Goal: Information Seeking & Learning: Learn about a topic

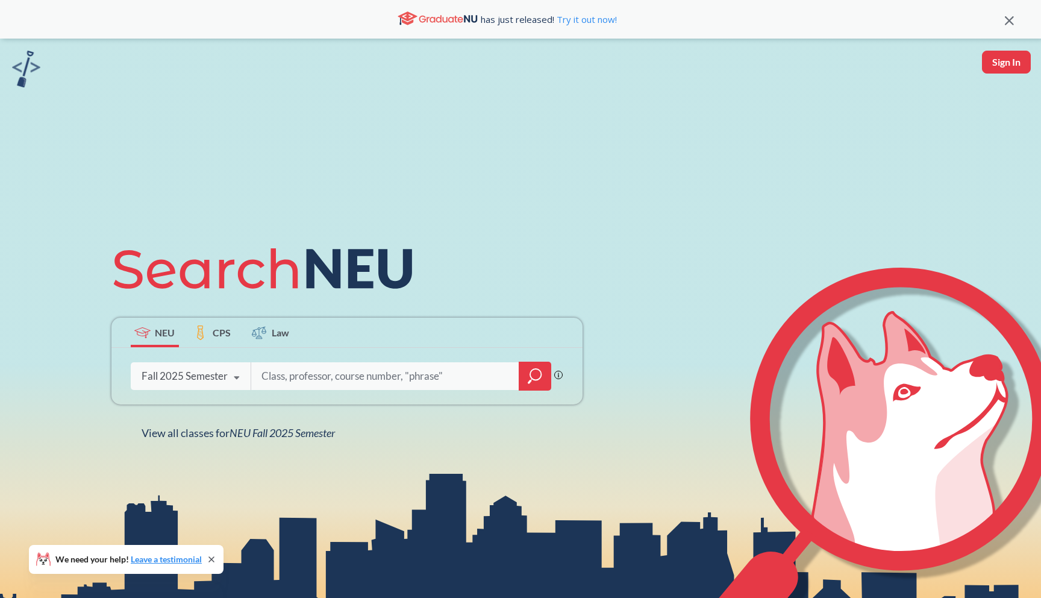
click at [364, 383] on input "search" at bounding box center [385, 375] width 251 height 25
type input "[DEMOGRAPHIC_DATA]"
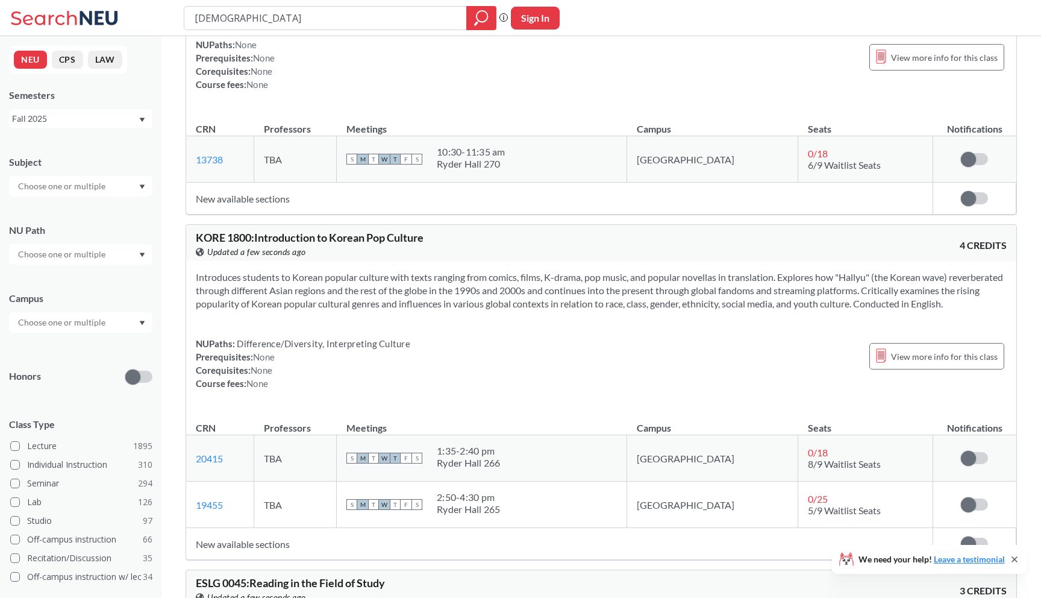
scroll to position [129, 0]
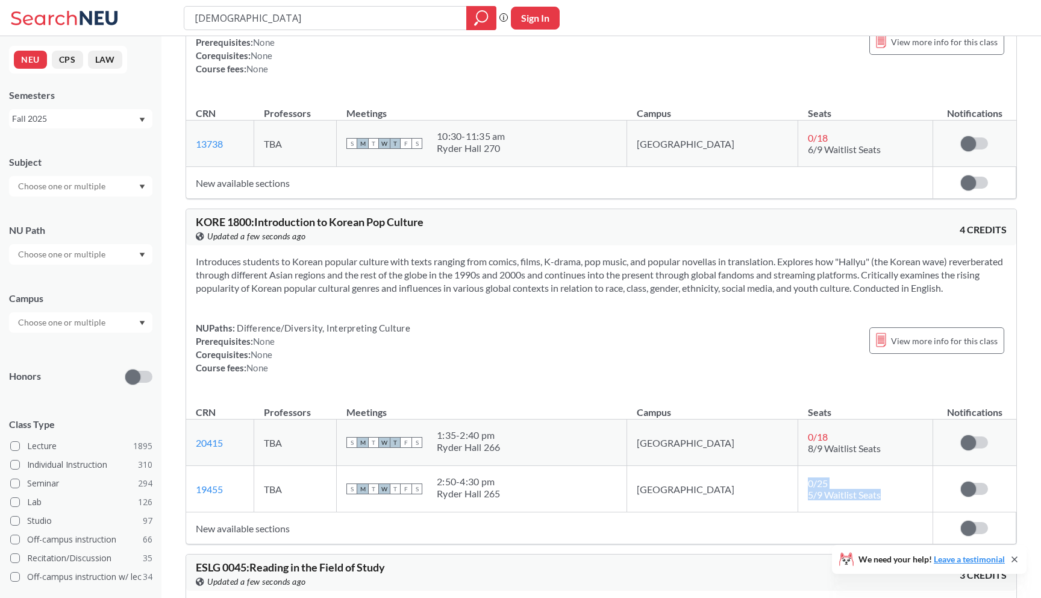
drag, startPoint x: 850, startPoint y: 497, endPoint x: 762, endPoint y: 482, distance: 89.3
click at [799, 482] on td "0 / 25 5/9 Waitlist Seats" at bounding box center [866, 489] width 135 height 46
click at [695, 351] on div "NUPaths: Difference/Diversity, Interpreting Culture Prerequisites: None Corequi…" at bounding box center [601, 347] width 811 height 53
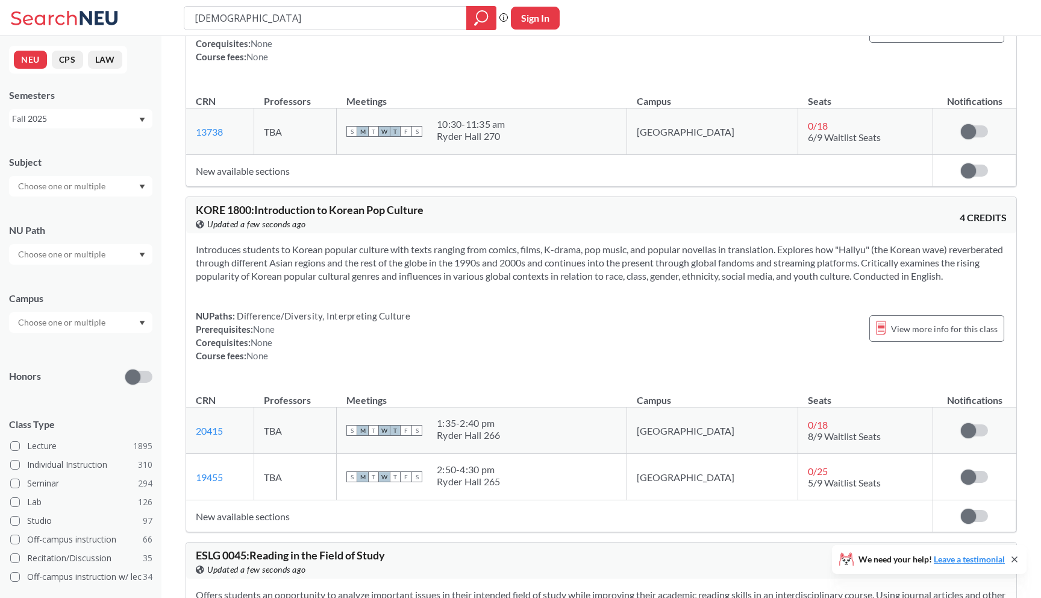
scroll to position [143, 0]
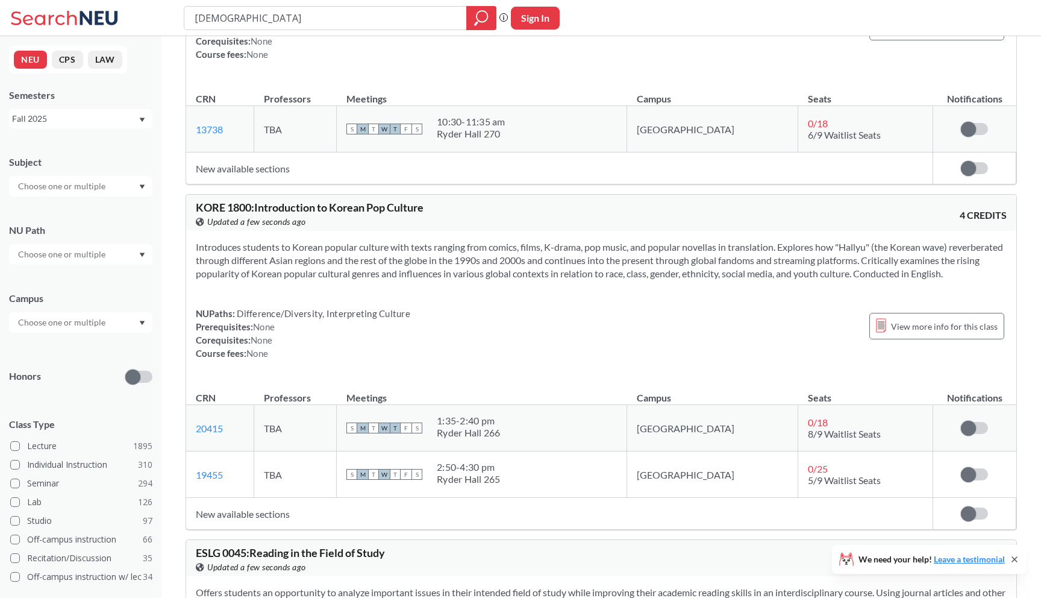
click at [672, 393] on th "Campus" at bounding box center [712, 392] width 171 height 26
drag, startPoint x: 453, startPoint y: 205, endPoint x: 364, endPoint y: 203, distance: 89.2
click at [364, 203] on div "KORE 1800 : Introduction to Korean Pop Culture View this course on Banner. Upda…" at bounding box center [399, 215] width 406 height 27
